Goal: Navigation & Orientation: Find specific page/section

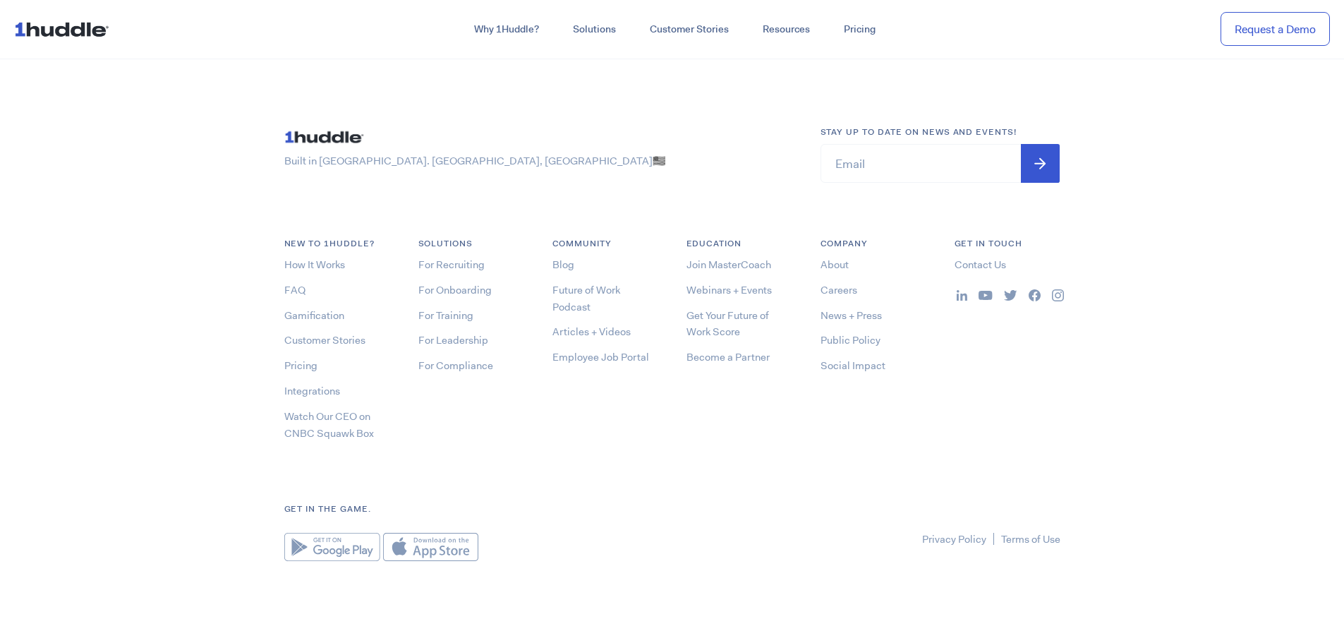
scroll to position [7613, 0]
click at [844, 267] on link "About" at bounding box center [834, 264] width 28 height 14
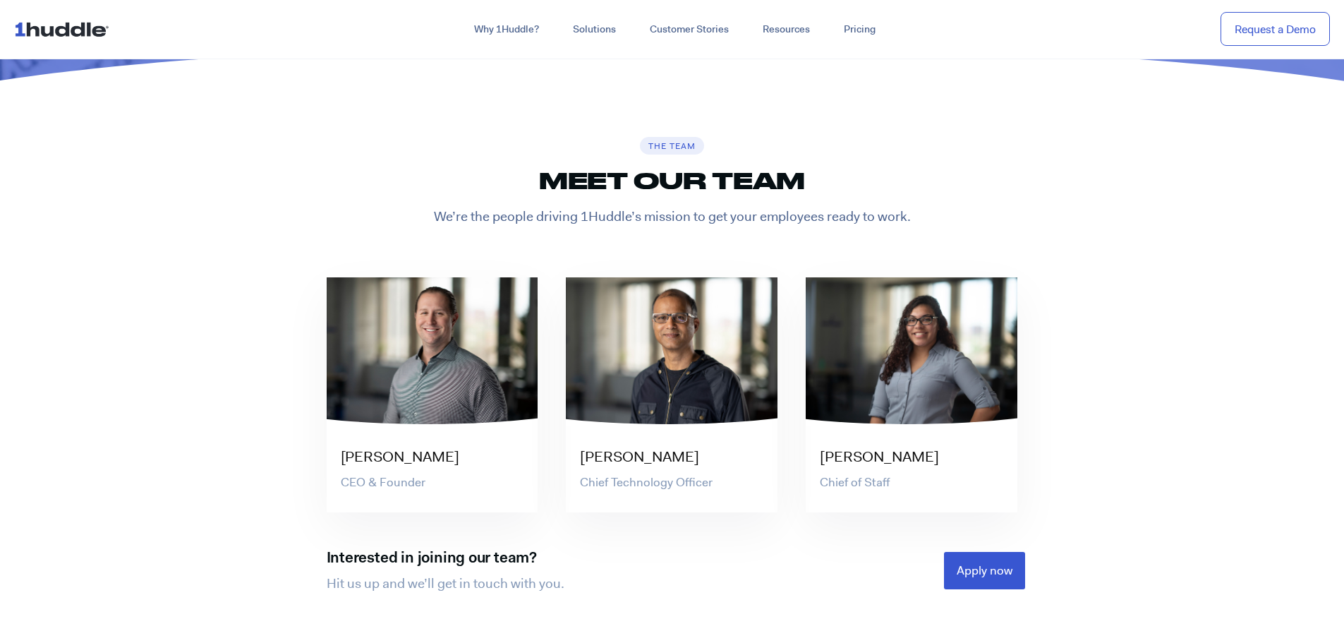
scroll to position [2823, 0]
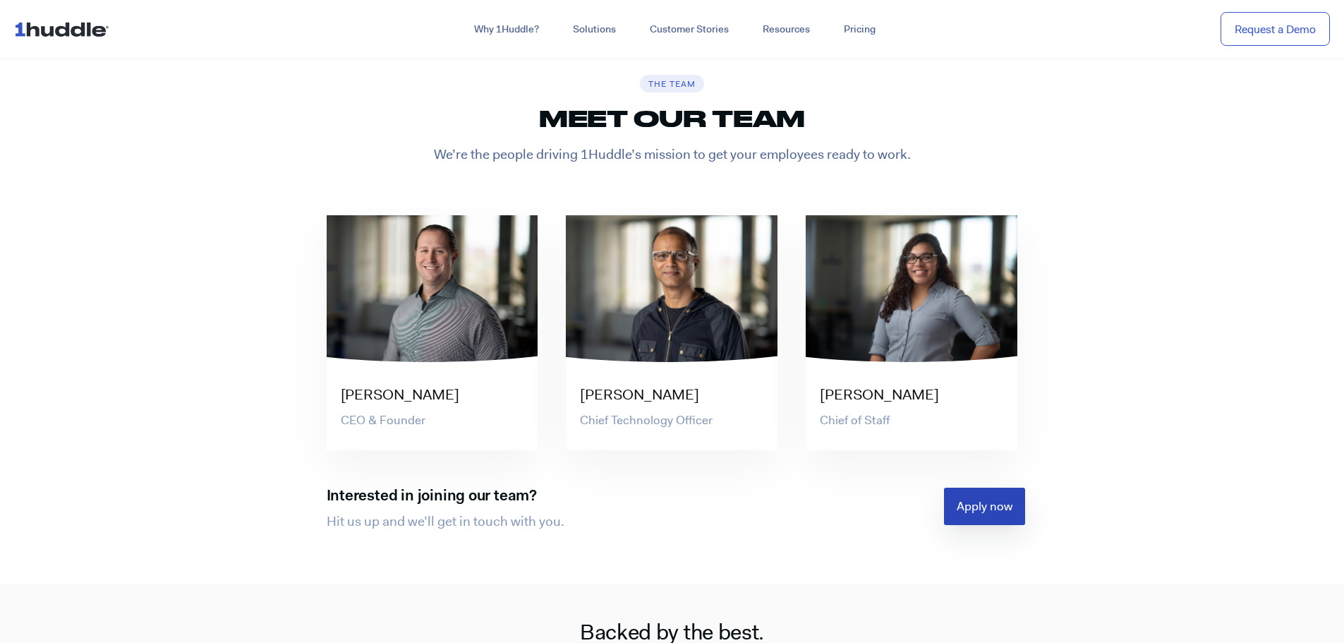
click at [1009, 512] on span "Apply now" at bounding box center [984, 506] width 56 height 12
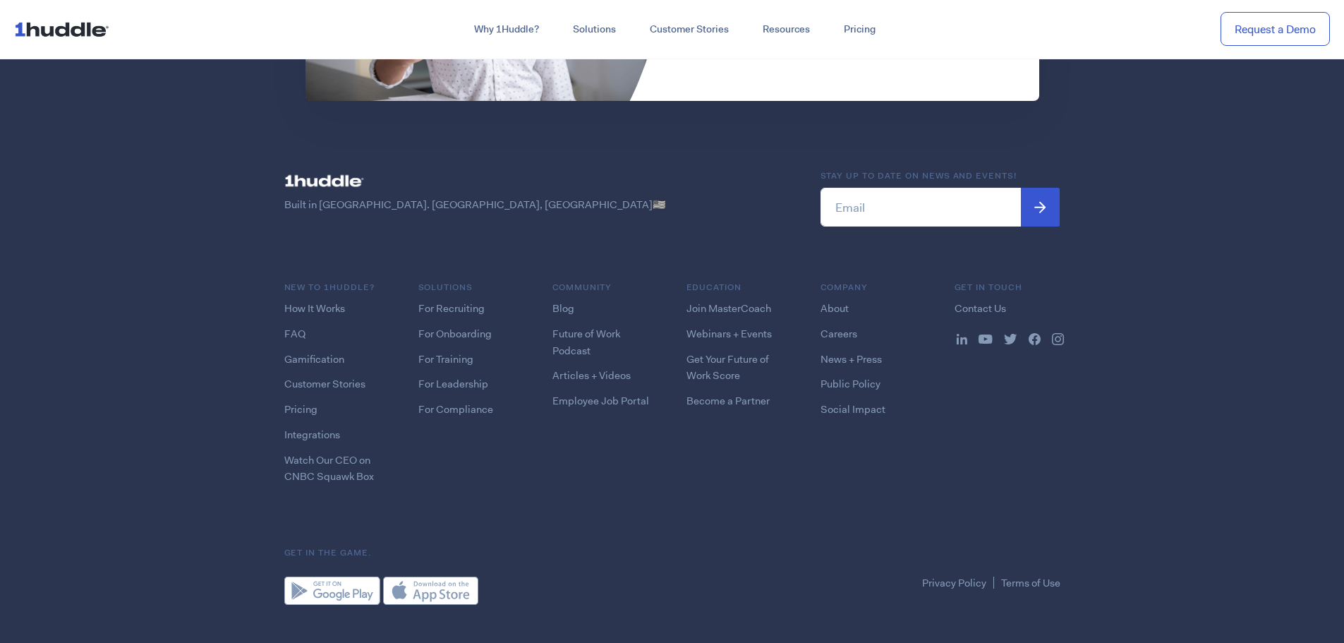
scroll to position [3624, 0]
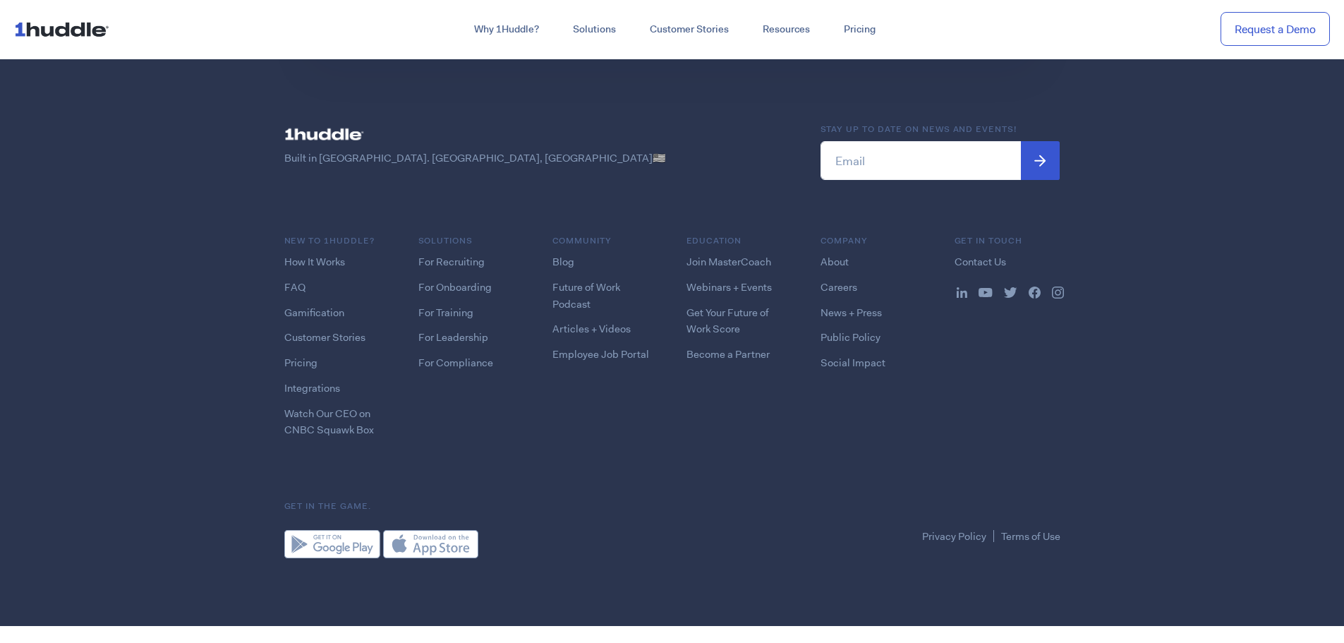
click at [850, 268] on li "About" at bounding box center [873, 261] width 106 height 17
click at [840, 265] on link "About" at bounding box center [834, 262] width 28 height 14
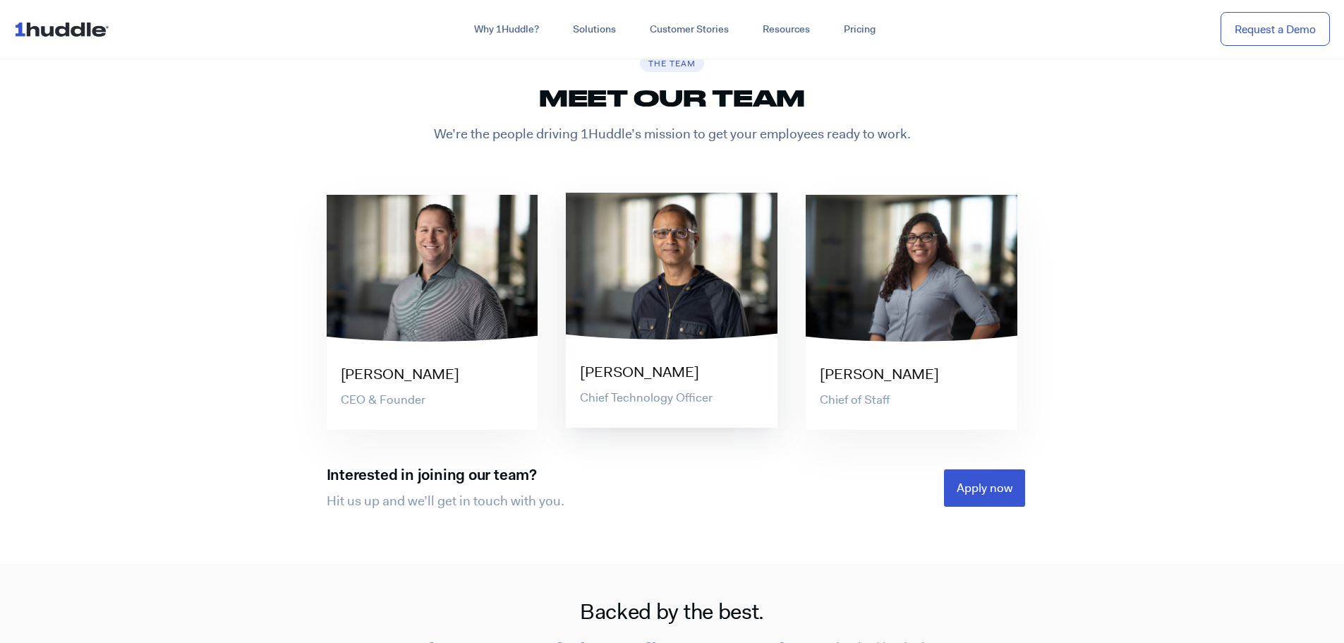
scroll to position [2845, 0]
